Goal: Task Accomplishment & Management: Manage account settings

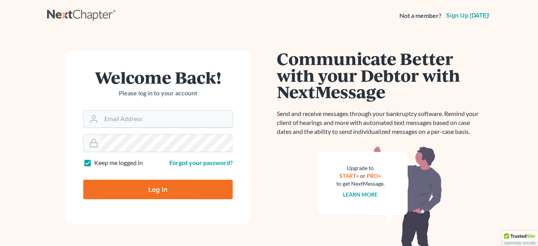
type input "[EMAIL_ADDRESS][DOMAIN_NAME][PERSON_NAME]"
click at [157, 190] on input "Log In" at bounding box center [157, 189] width 149 height 19
type input "Thinking..."
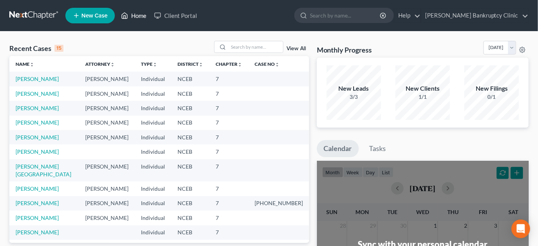
click at [141, 14] on link "Home" at bounding box center [133, 16] width 33 height 14
click at [494, 17] on link "[PERSON_NAME] Bankruptcy Clinic" at bounding box center [474, 16] width 107 height 14
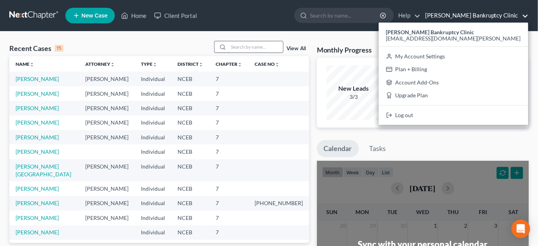
click at [250, 44] on input "search" at bounding box center [256, 46] width 55 height 11
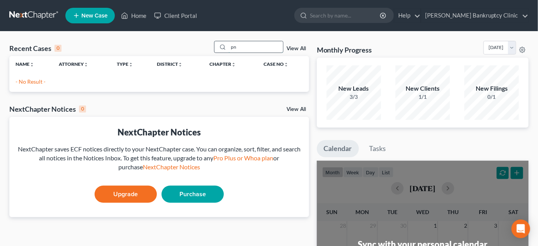
type input "p"
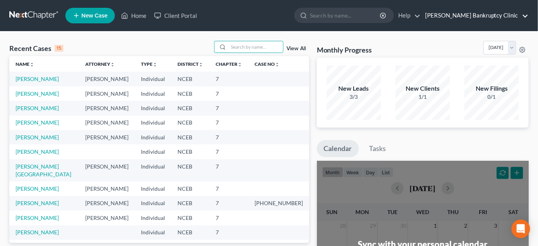
click at [483, 16] on link "[PERSON_NAME] Bankruptcy Clinic" at bounding box center [474, 16] width 107 height 14
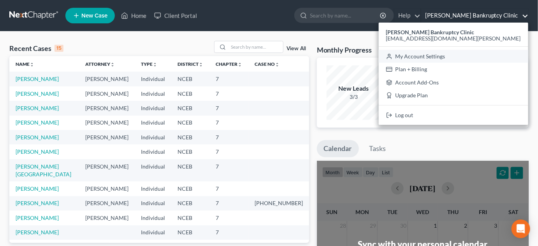
click at [478, 59] on link "My Account Settings" at bounding box center [453, 56] width 149 height 13
select select "24"
select select "28"
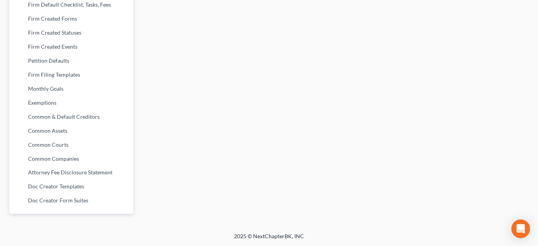
scroll to position [330, 0]
click at [69, 58] on link "Petition Defaults" at bounding box center [71, 60] width 124 height 14
select select "28"
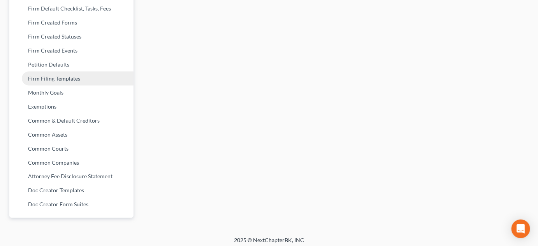
scroll to position [330, 0]
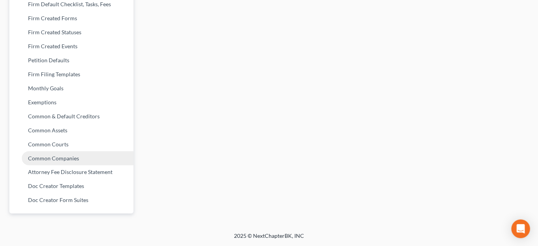
click at [67, 157] on link "Common Companies" at bounding box center [71, 158] width 124 height 14
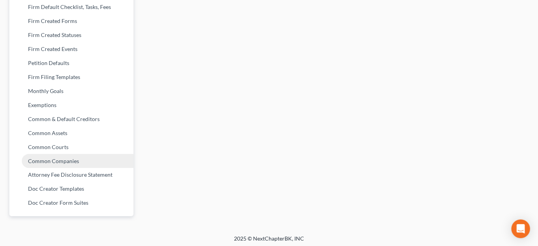
scroll to position [330, 0]
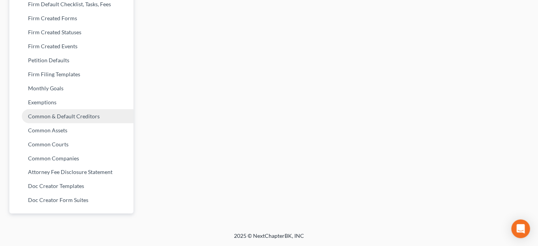
click at [59, 117] on link "Common & Default Creditors" at bounding box center [71, 116] width 124 height 14
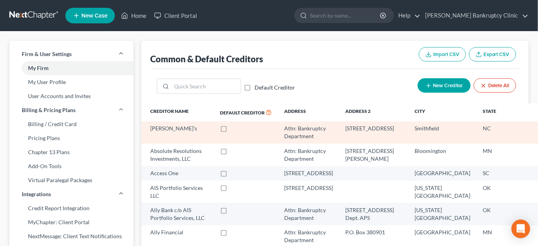
scroll to position [35, 0]
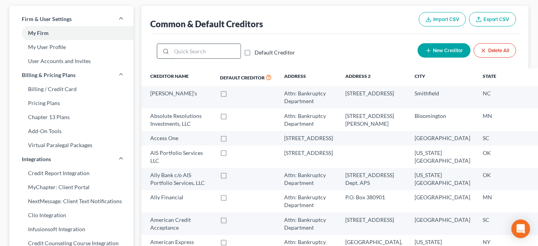
click at [188, 53] on input "search" at bounding box center [206, 51] width 69 height 15
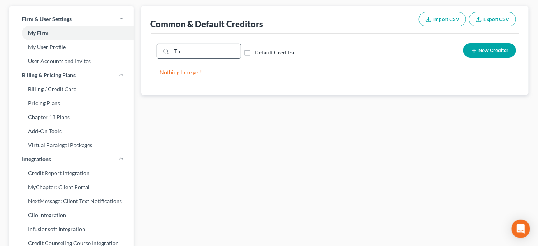
type input "T"
type input "P"
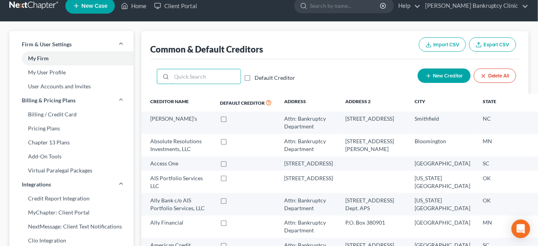
scroll to position [0, 0]
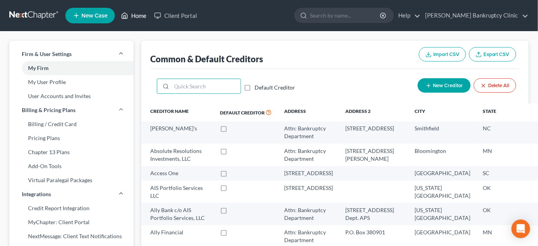
click at [138, 16] on link "Home" at bounding box center [133, 16] width 33 height 14
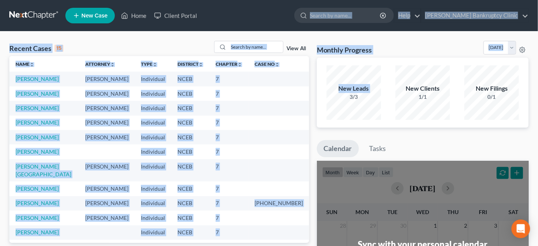
drag, startPoint x: 248, startPoint y: 26, endPoint x: 345, endPoint y: 122, distance: 136.5
click at [340, 117] on div "Home New Case Client Portal [PERSON_NAME] Bankruptcy Clinic [EMAIL_ADDRESS][DOM…" at bounding box center [269, 225] width 538 height 450
click at [293, 34] on div "Recent Cases 15 View All Name unfold_more expand_more expand_less Attorney unfo…" at bounding box center [269, 234] width 538 height 404
